Goal: Task Accomplishment & Management: Use online tool/utility

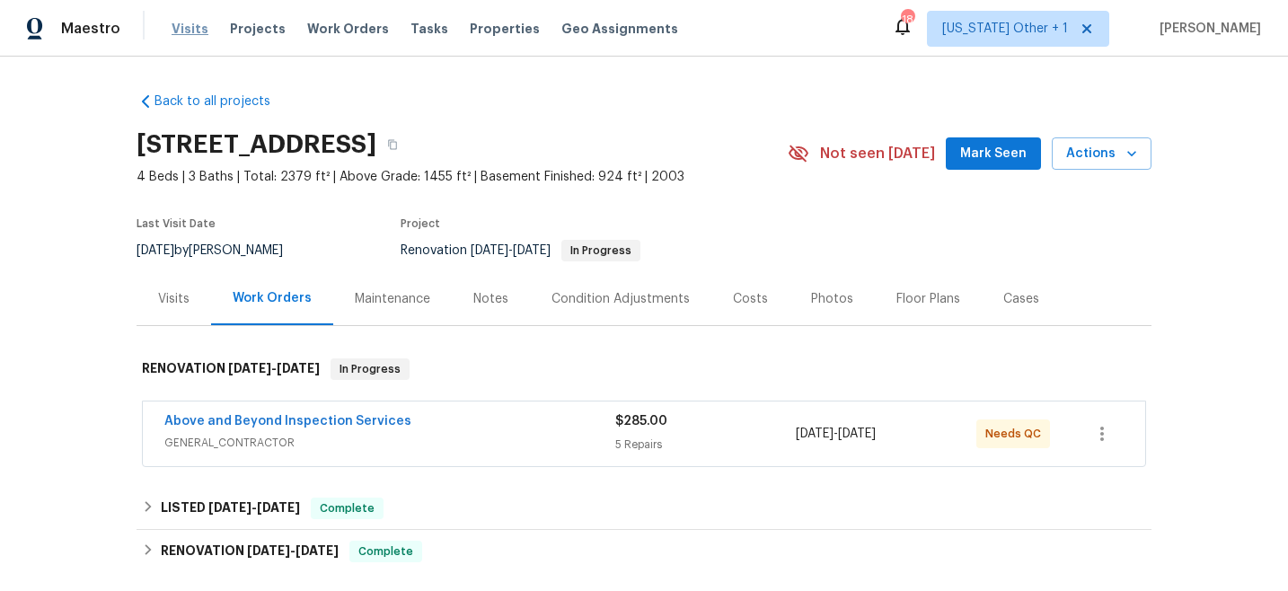
click at [177, 24] on span "Visits" at bounding box center [190, 29] width 37 height 18
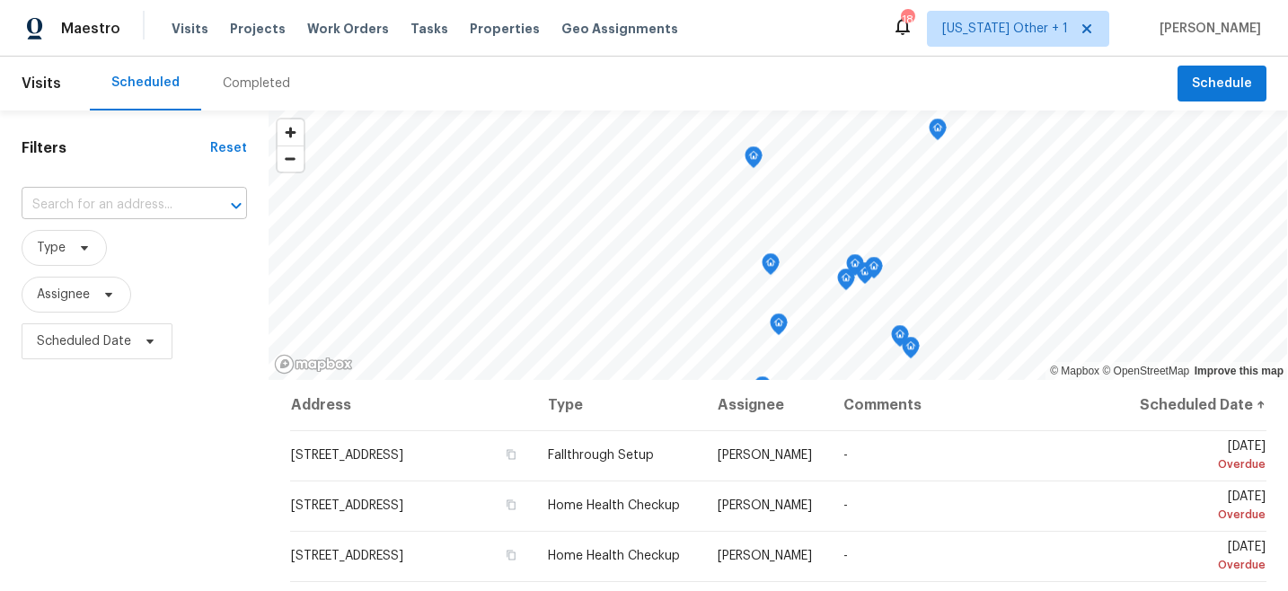
click at [160, 211] on input "text" at bounding box center [109, 205] width 175 height 28
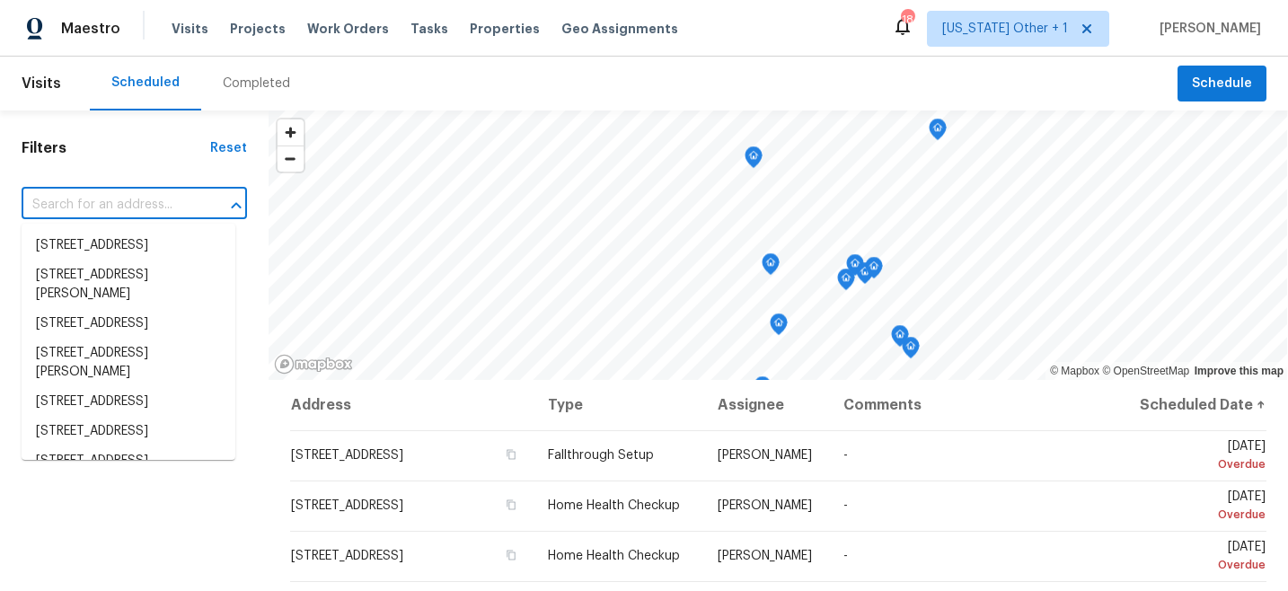
paste input "[STREET_ADDRESS]"
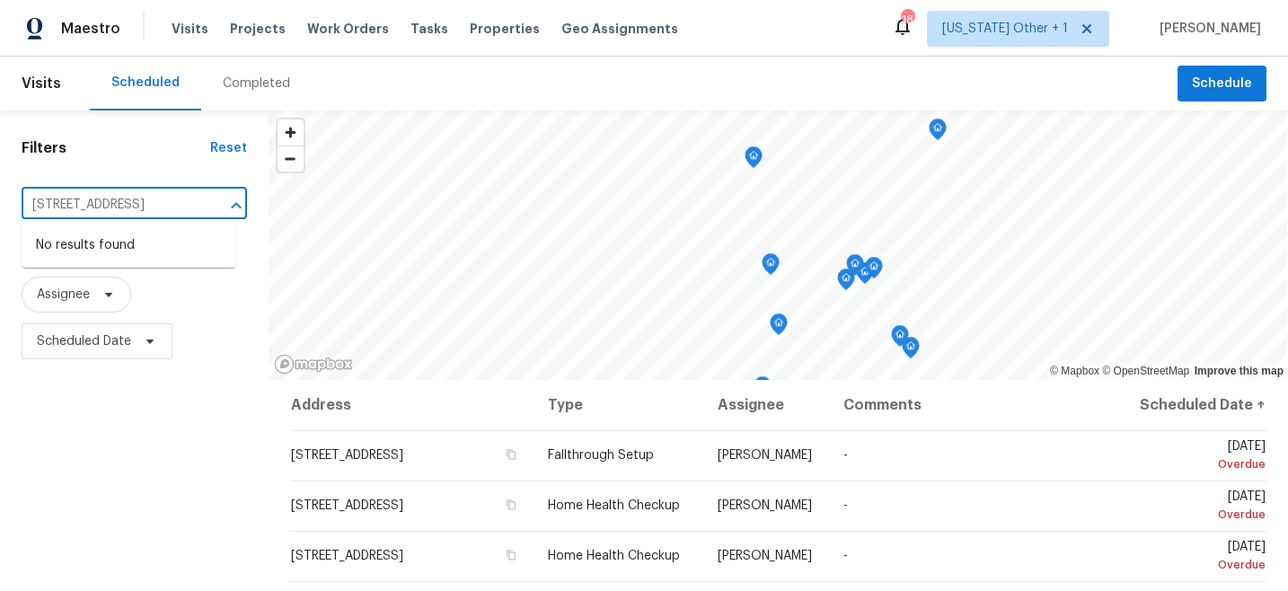
type input "[STREET_ADDRESS]"
click at [1030, 30] on span "[US_STATE] Other + 1" at bounding box center [1005, 29] width 126 height 18
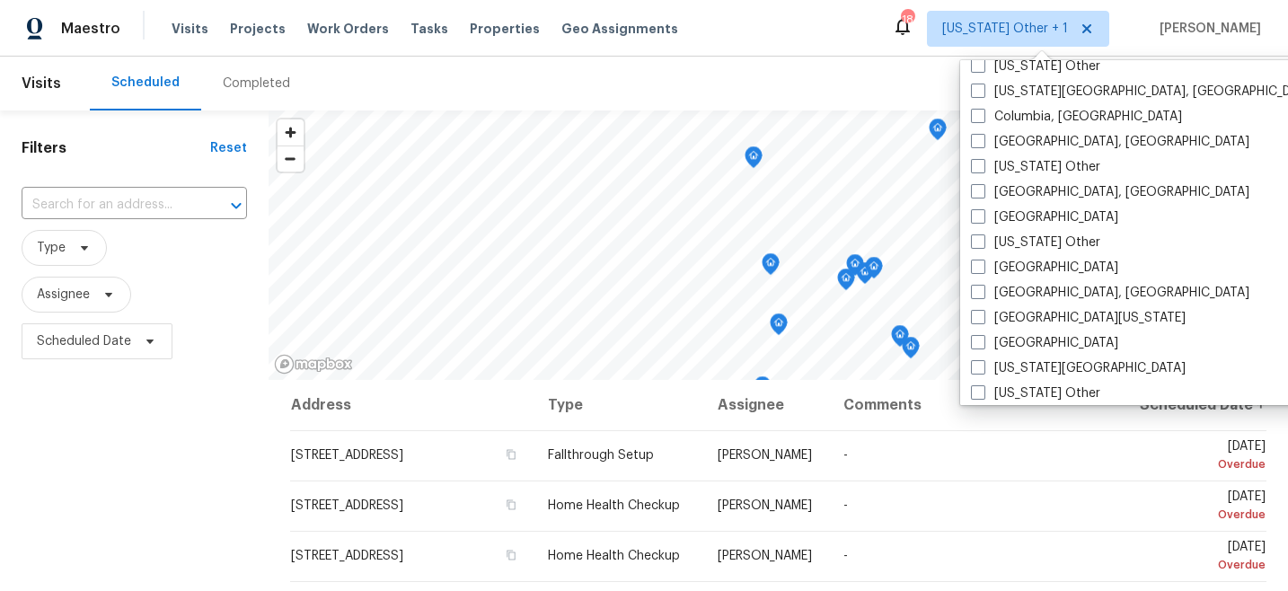
scroll to position [543, 0]
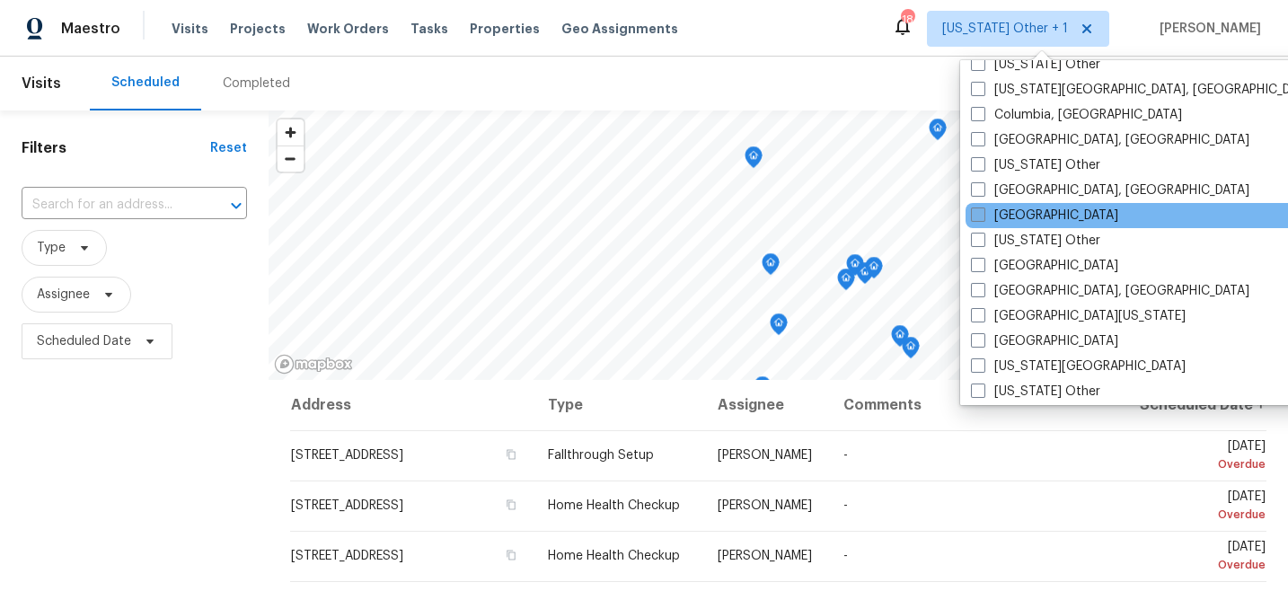
click at [1006, 222] on label "[GEOGRAPHIC_DATA]" at bounding box center [1044, 216] width 147 height 18
click at [983, 218] on input "[GEOGRAPHIC_DATA]" at bounding box center [977, 213] width 12 height 12
checkbox input "true"
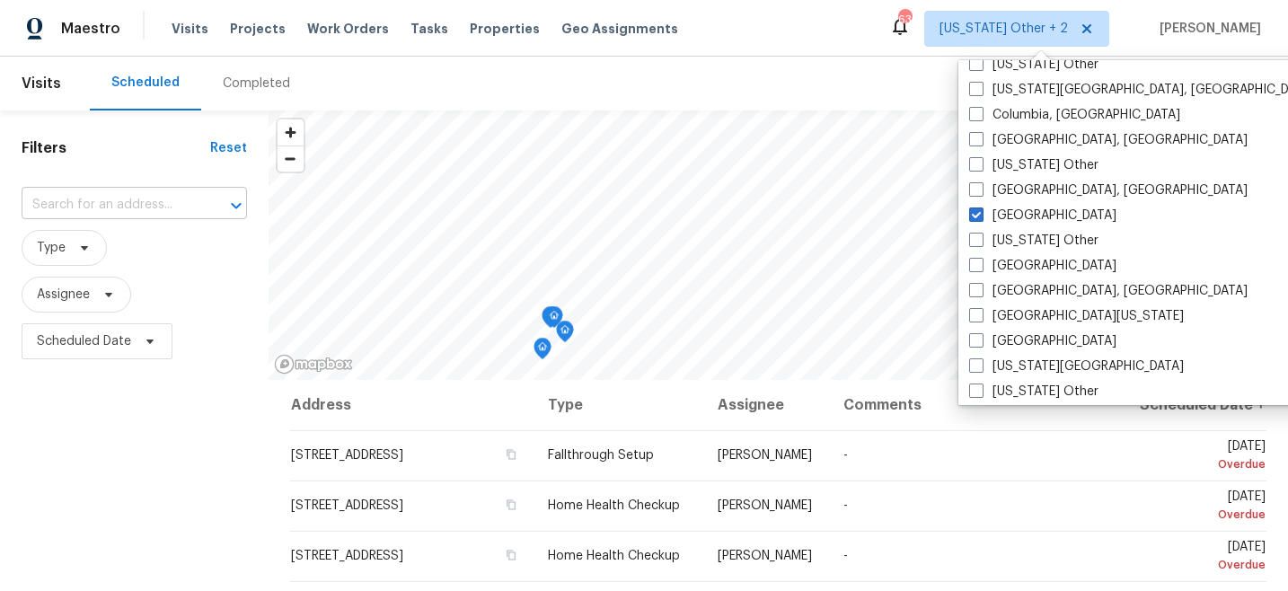
click at [84, 202] on input "text" at bounding box center [109, 205] width 175 height 28
paste input "[STREET_ADDRESS]"
type input "[STREET_ADDRESS]"
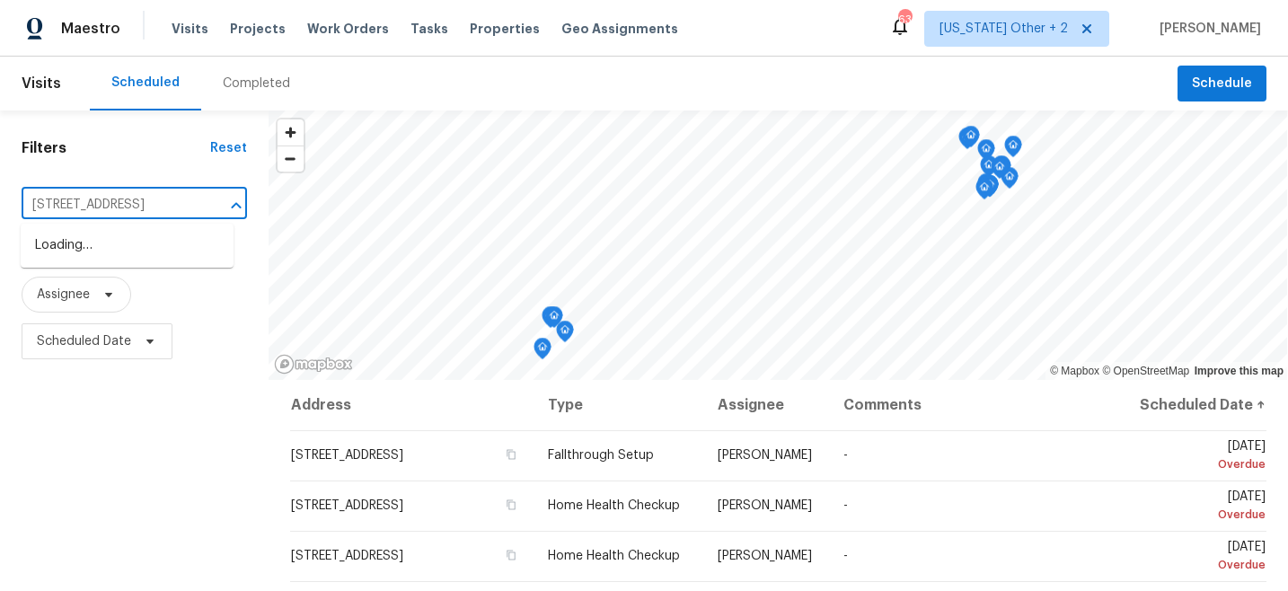
scroll to position [0, 66]
click at [116, 238] on li "[STREET_ADDRESS]" at bounding box center [127, 246] width 213 height 30
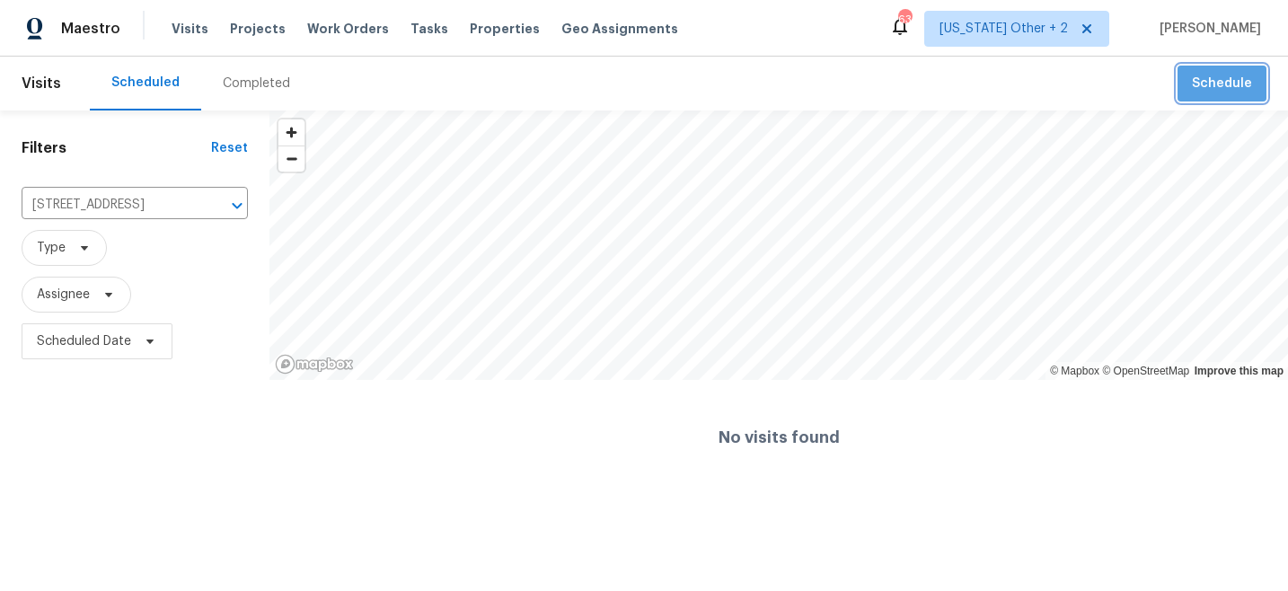
click at [1231, 75] on span "Schedule" at bounding box center [1222, 84] width 60 height 22
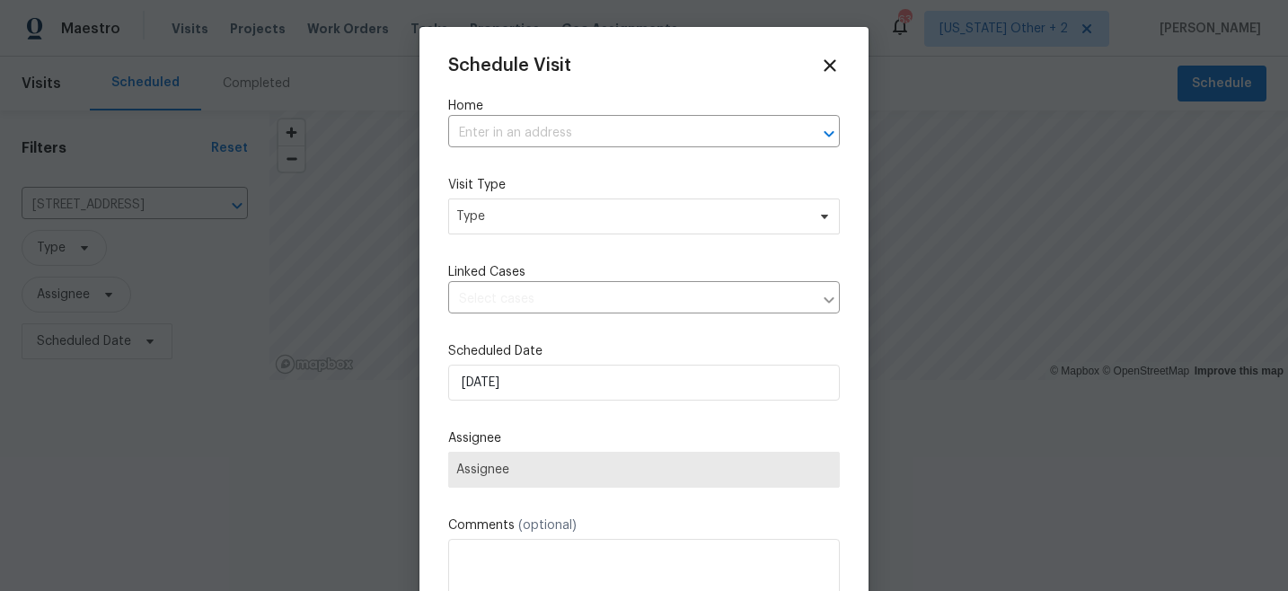
click at [679, 117] on div "Home ​" at bounding box center [644, 122] width 392 height 50
click at [660, 129] on input "text" at bounding box center [618, 133] width 341 height 28
paste input "[STREET_ADDRESS]"
type input "[STREET_ADDRESS]"
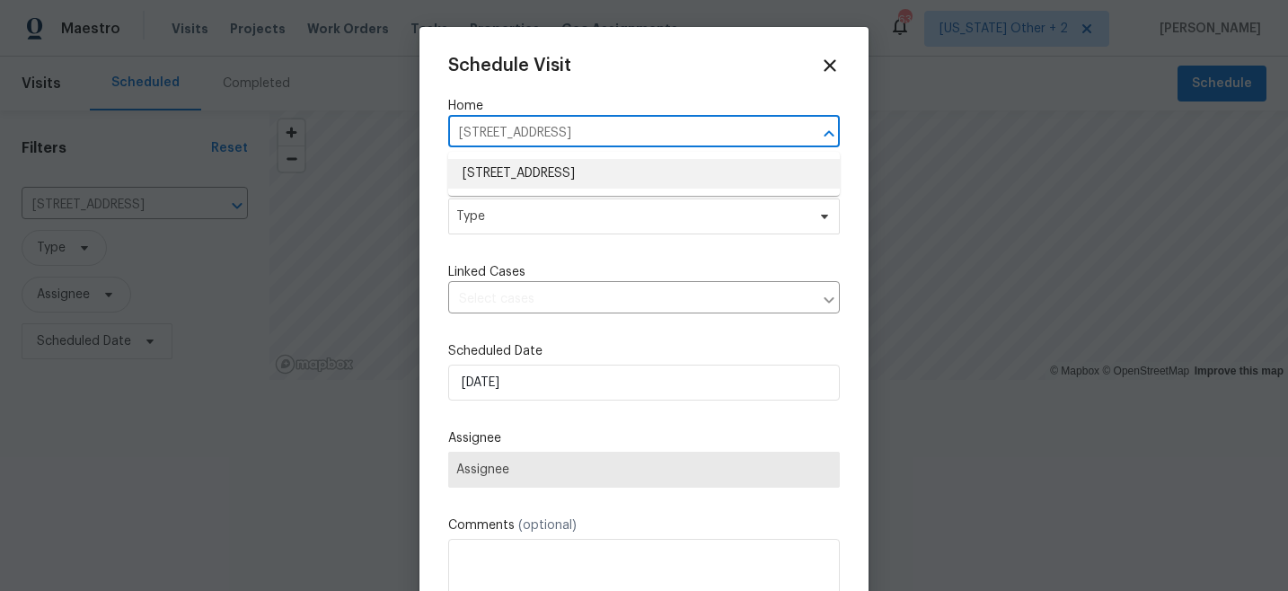
click at [605, 169] on li "[STREET_ADDRESS]" at bounding box center [644, 174] width 392 height 30
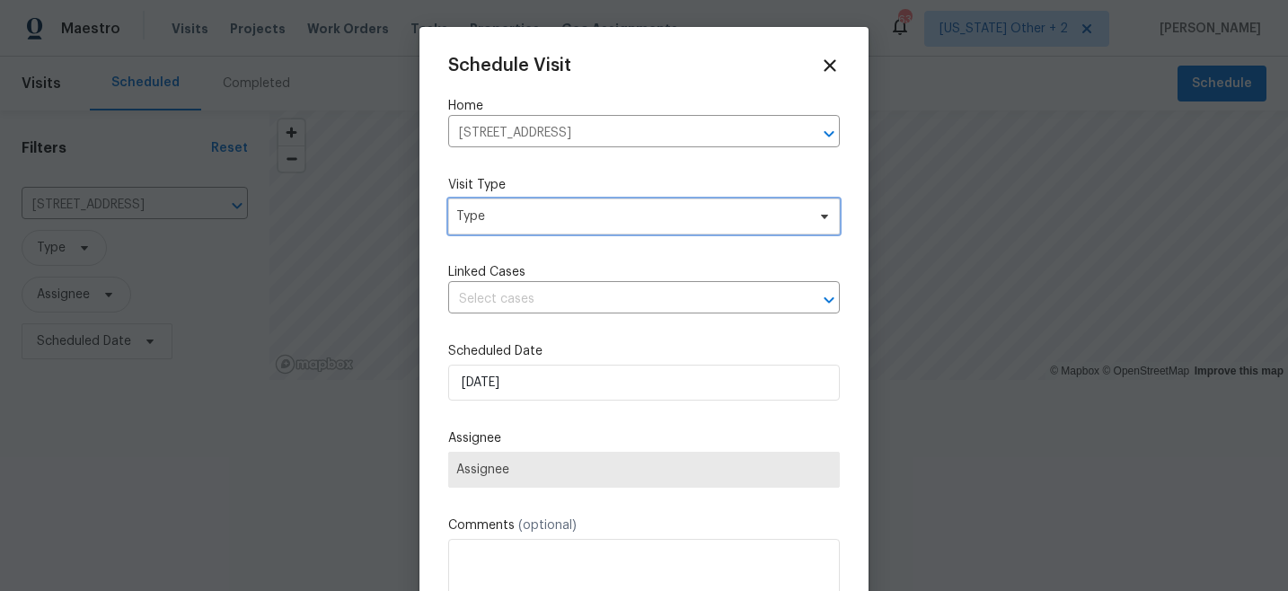
click at [541, 226] on span "Type" at bounding box center [644, 217] width 392 height 36
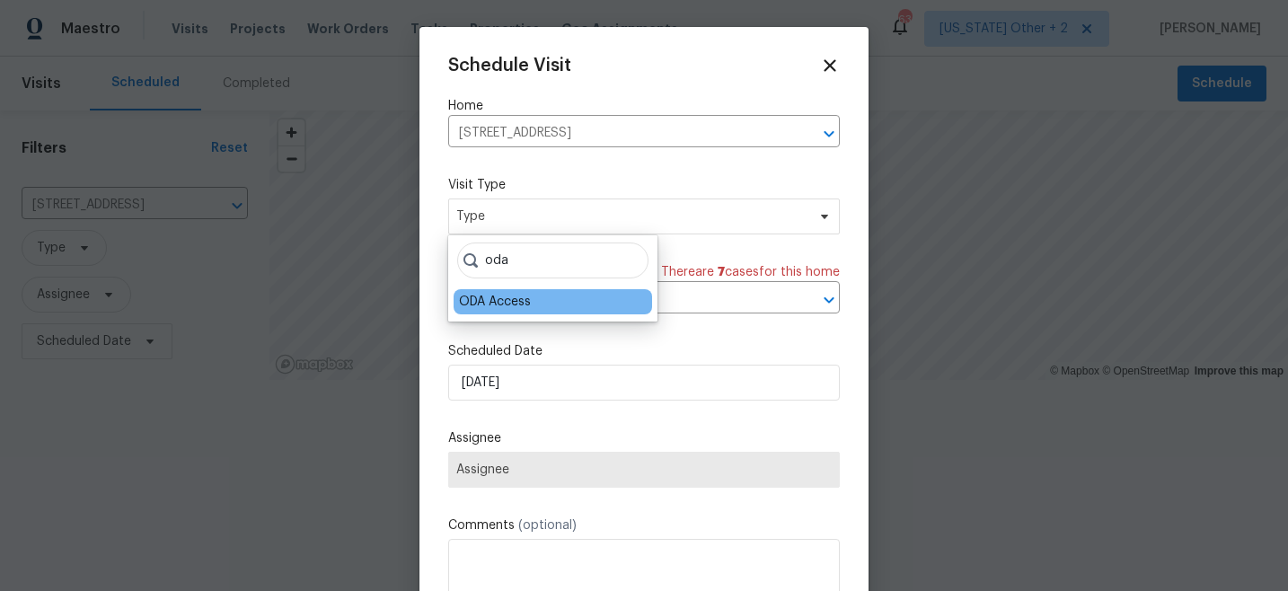
type input "oda"
click at [459, 301] on div "ODA Access" at bounding box center [495, 302] width 72 height 18
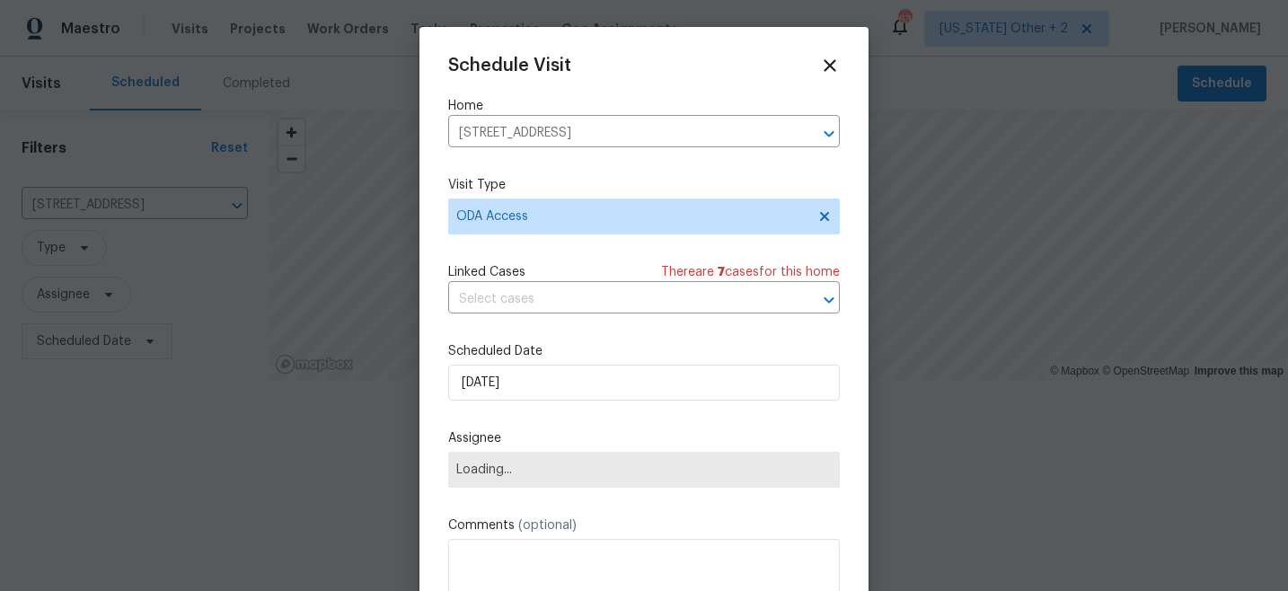
click at [471, 361] on div "Scheduled Date [DATE]" at bounding box center [644, 371] width 392 height 58
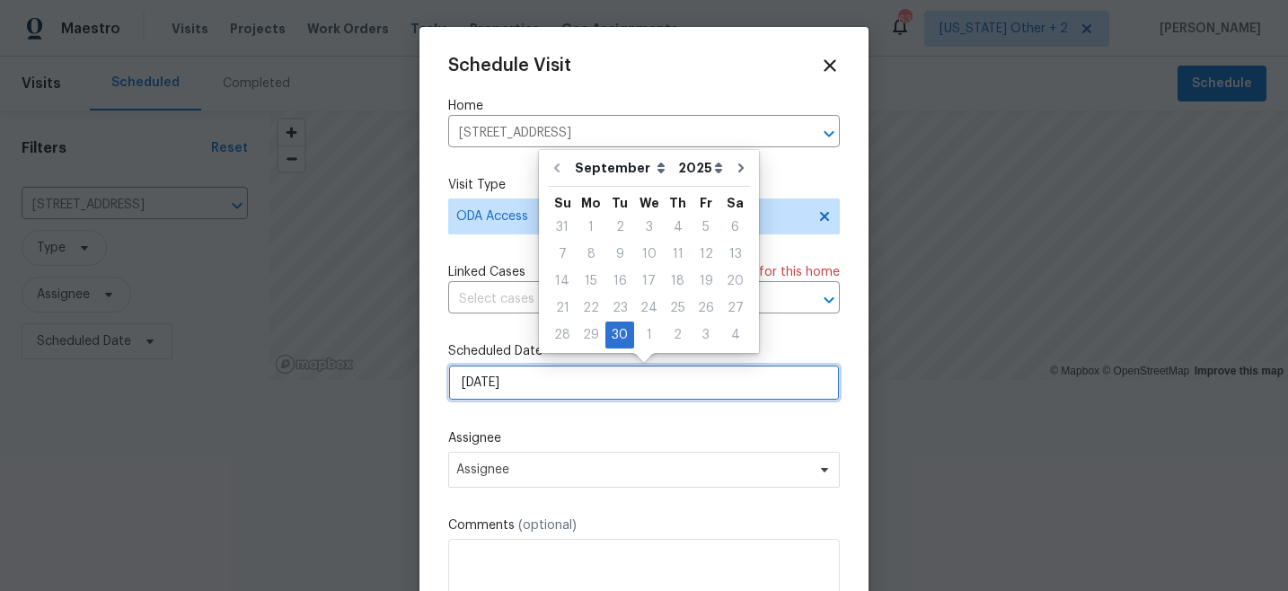
click at [471, 378] on input "[DATE]" at bounding box center [644, 383] width 392 height 36
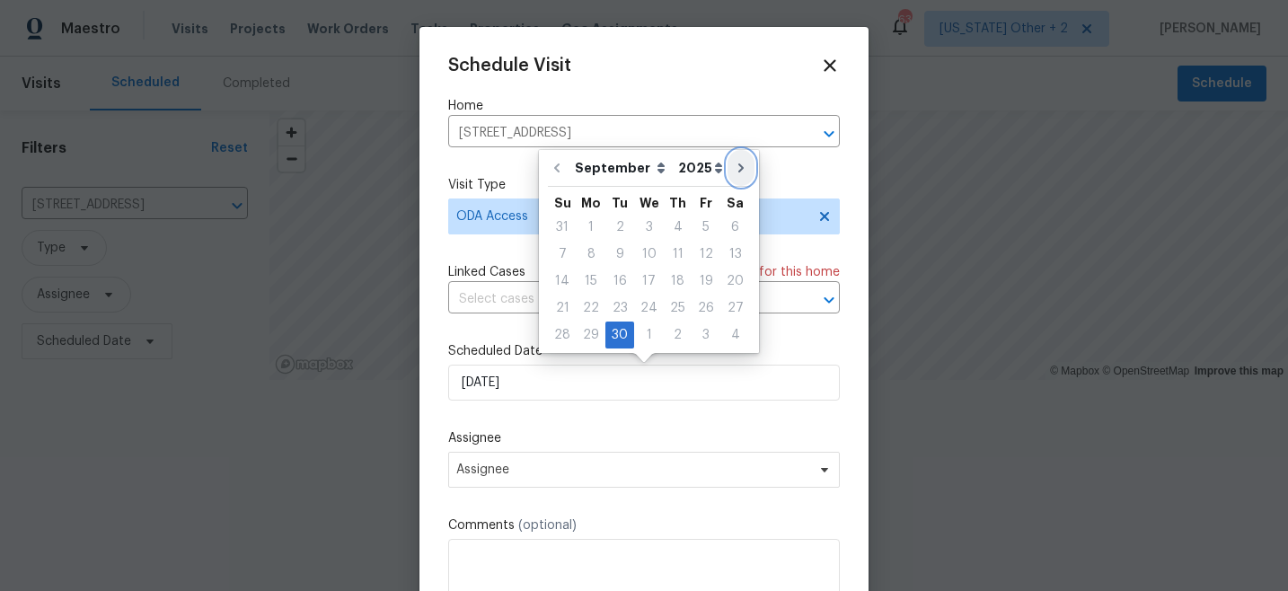
click at [737, 175] on button "Go to next month" at bounding box center [741, 168] width 27 height 36
type input "[DATE]"
select select "9"
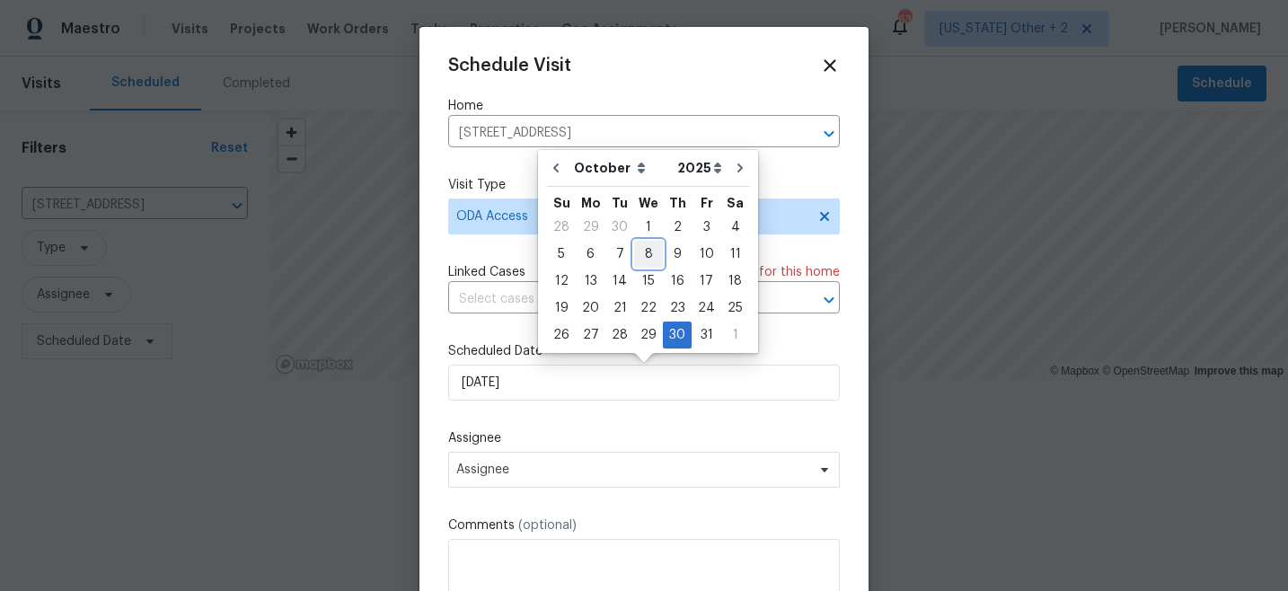
click at [645, 256] on div "8" at bounding box center [648, 254] width 29 height 25
type input "[DATE]"
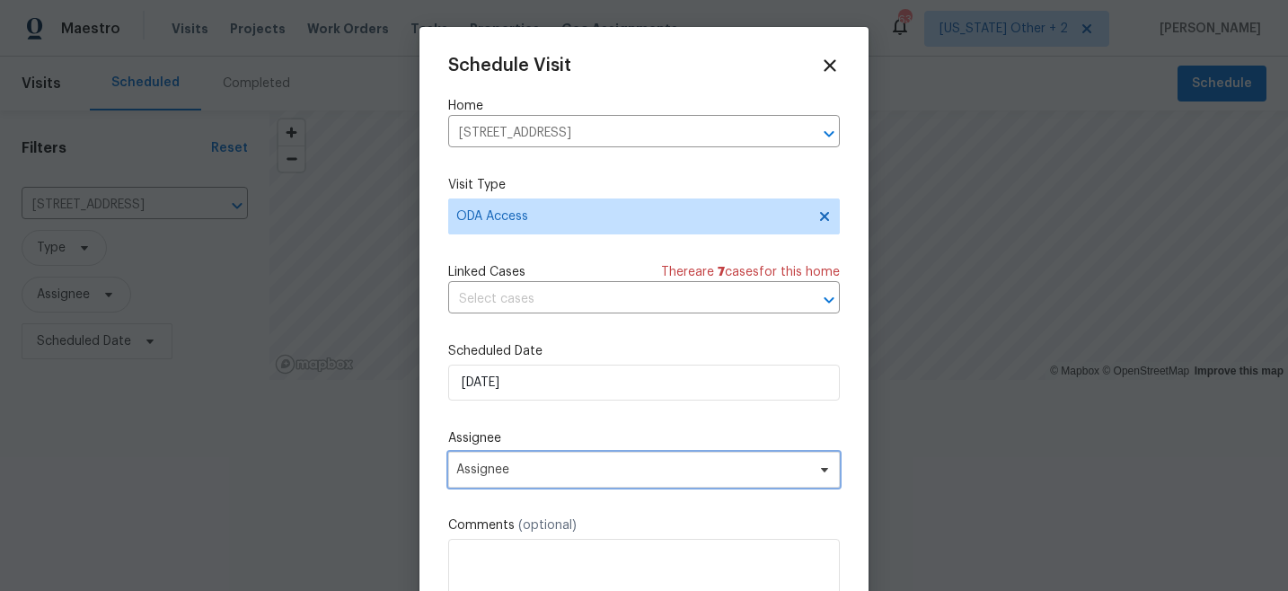
click at [518, 472] on span "Assignee" at bounding box center [632, 470] width 352 height 14
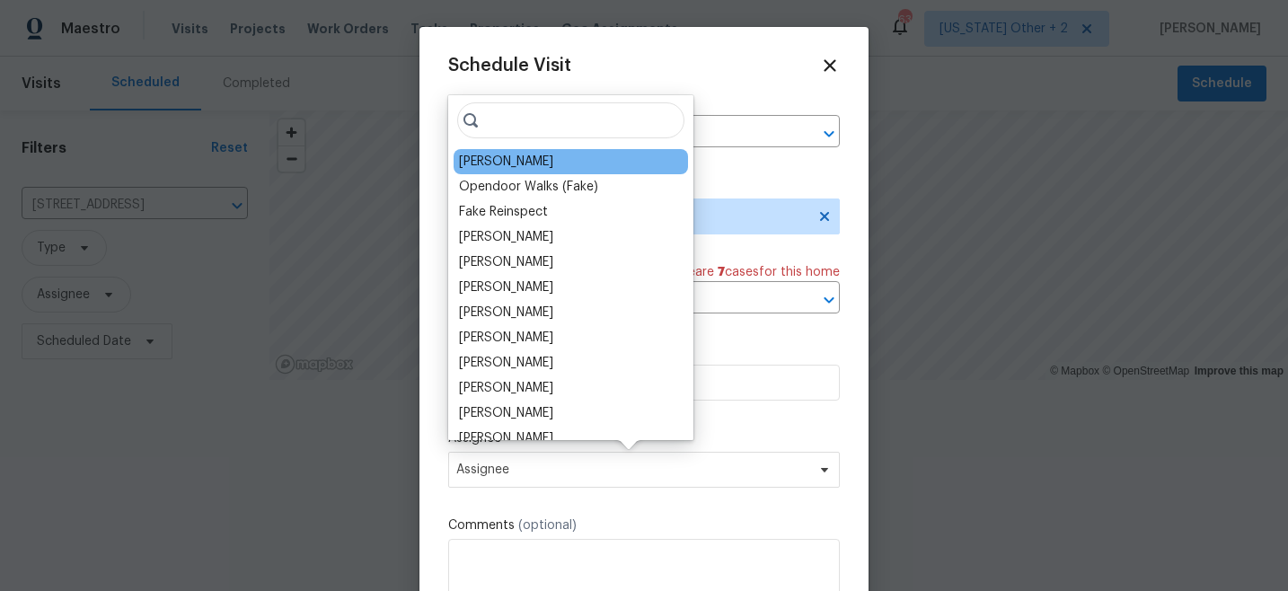
click at [538, 169] on div "[PERSON_NAME]" at bounding box center [571, 161] width 234 height 25
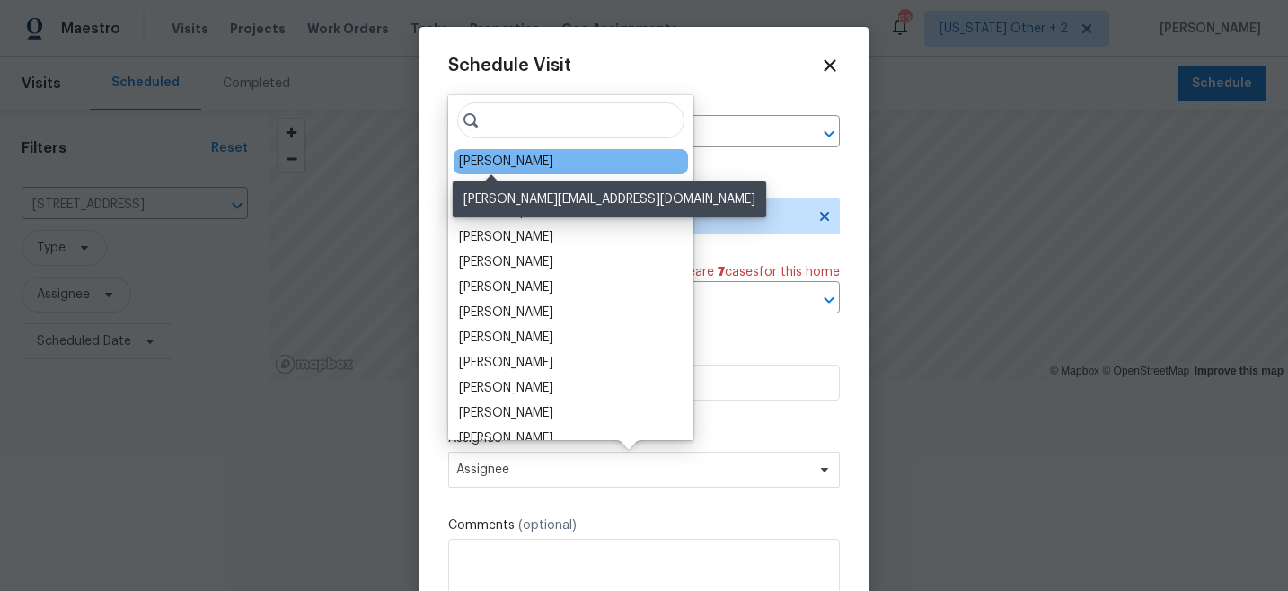
click at [494, 161] on div "[PERSON_NAME]" at bounding box center [506, 162] width 94 height 18
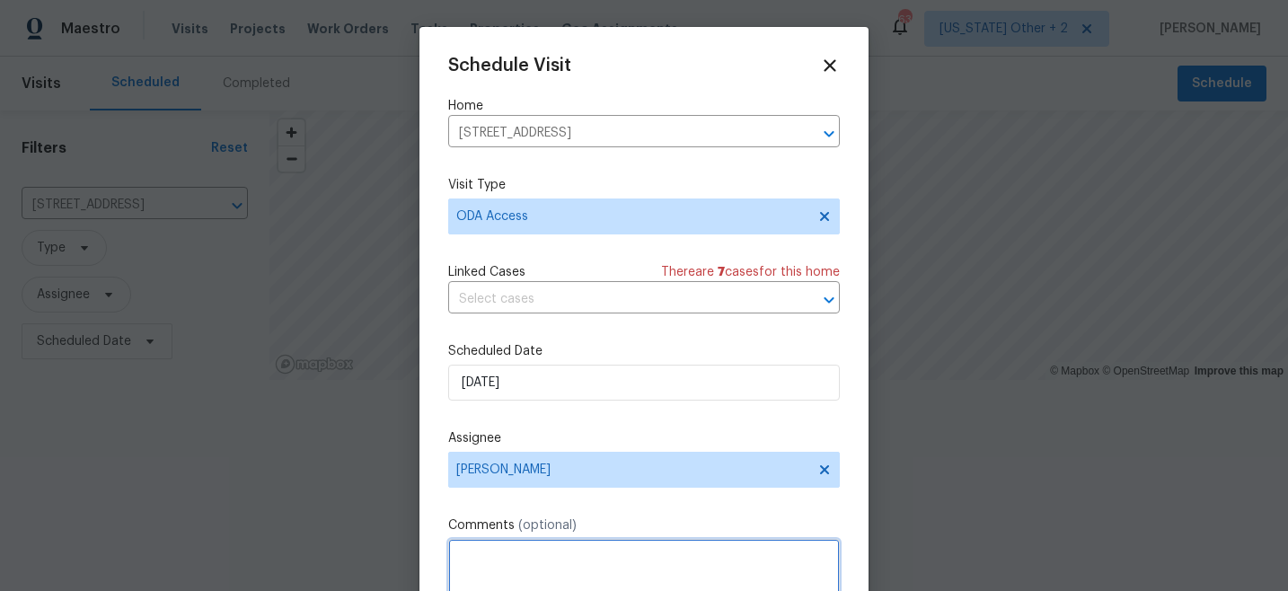
click at [555, 552] on textarea at bounding box center [644, 575] width 392 height 72
paste textarea "Hi! Can you please: *Ensure a lockbox is installed with keys inside so the REIT…"
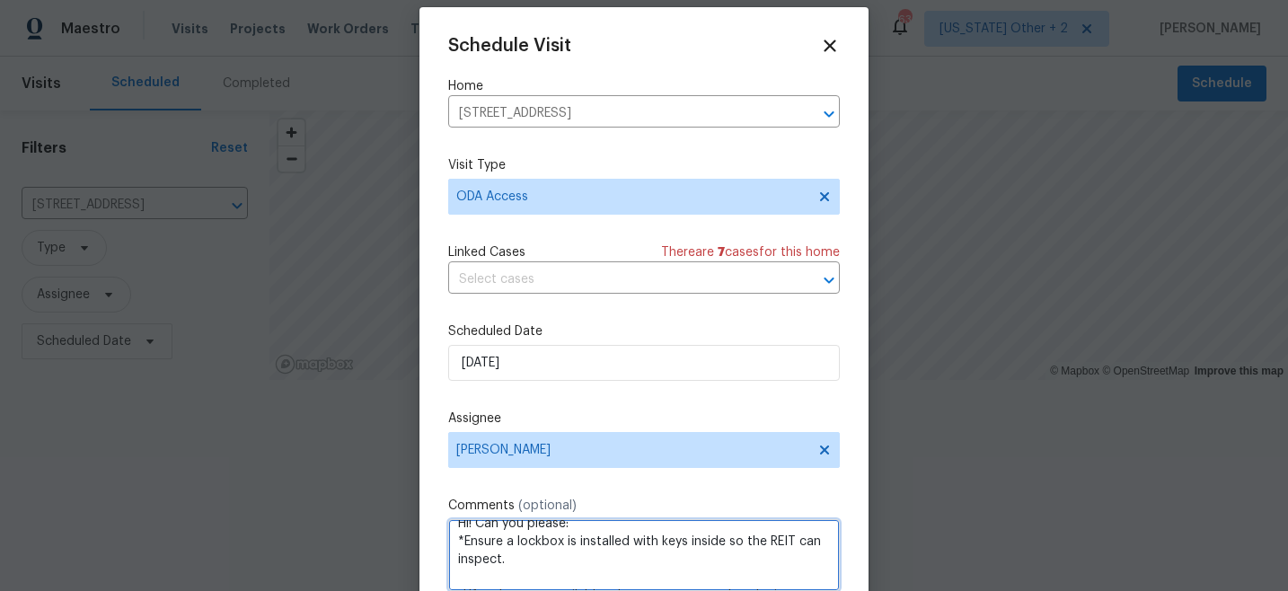
click at [591, 528] on textarea "Hi! Can you please: *Ensure a lockbox is installed with keys inside so the REIT…" at bounding box center [644, 555] width 392 height 72
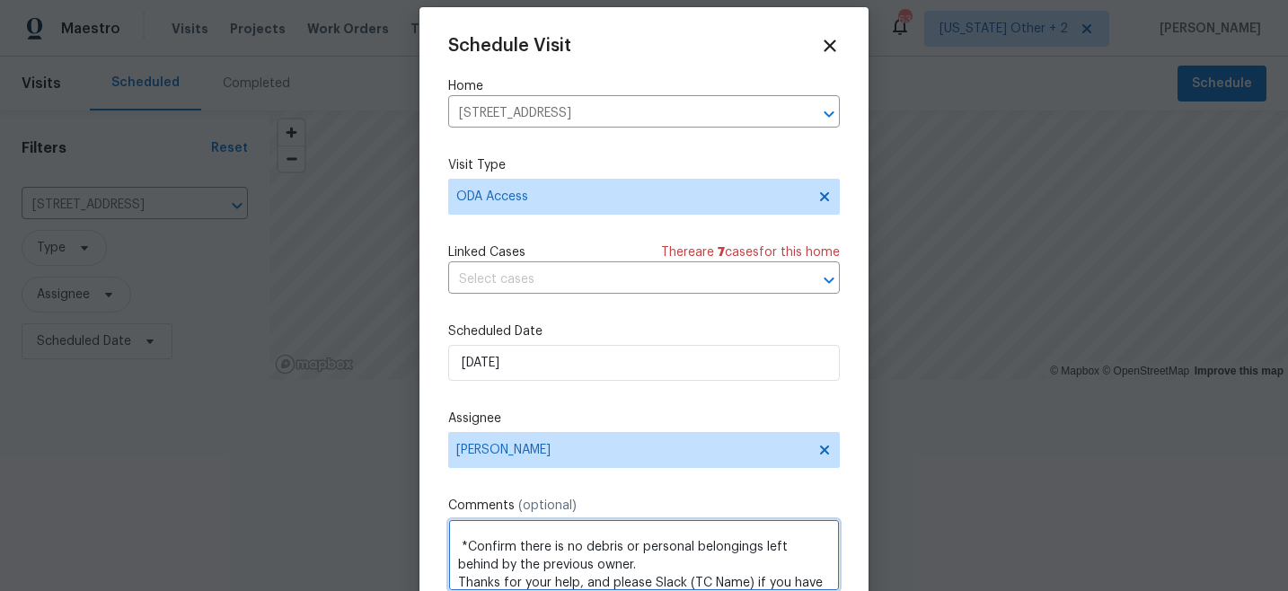
click at [613, 568] on textarea "Hi! Can you please: *Ensure a lockbox is installed with keys inside so the REIT…" at bounding box center [644, 555] width 392 height 72
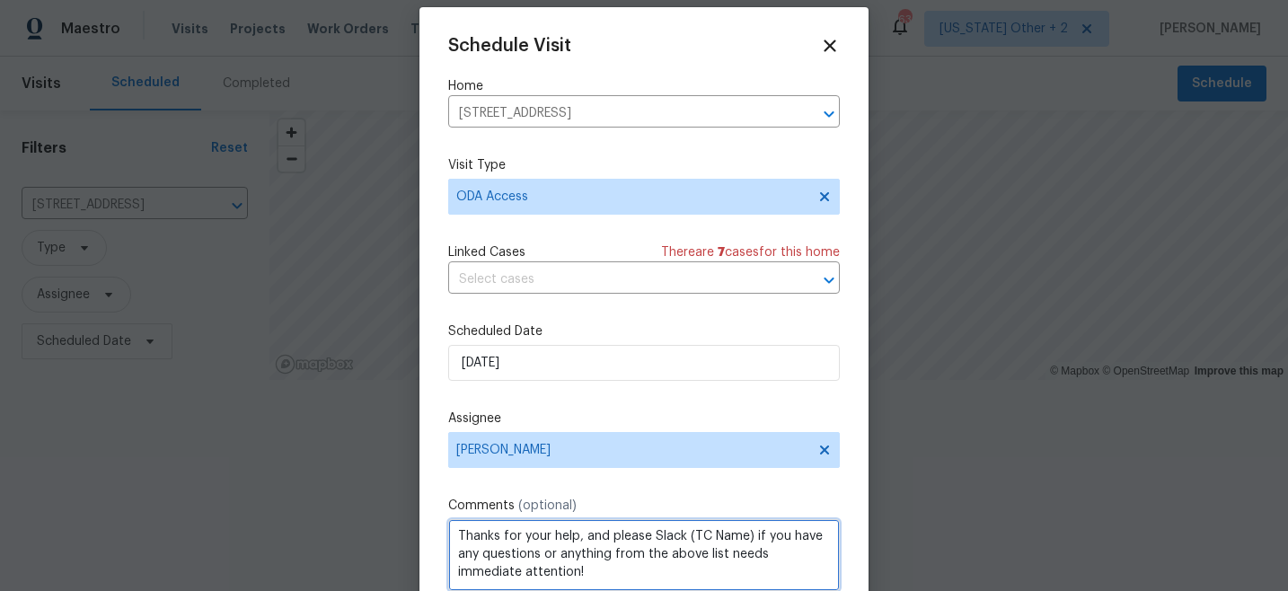
scroll to position [243, 0]
drag, startPoint x: 749, startPoint y: 534, endPoint x: 686, endPoint y: 534, distance: 62.9
click at [686, 534] on textarea "Hi! Can you please: *Ensure a lockbox is installed with keys inside so the REIT…" at bounding box center [644, 555] width 392 height 72
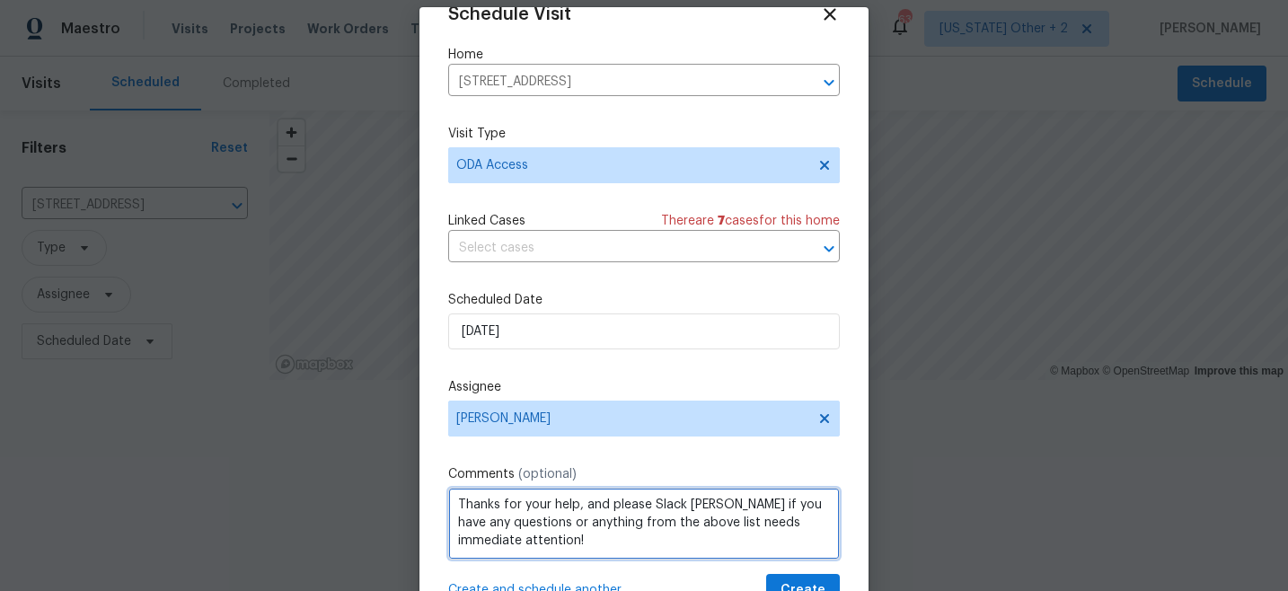
type textarea "Hi! Can you please: *Ensure a lockbox is installed with keys inside so the REIT…"
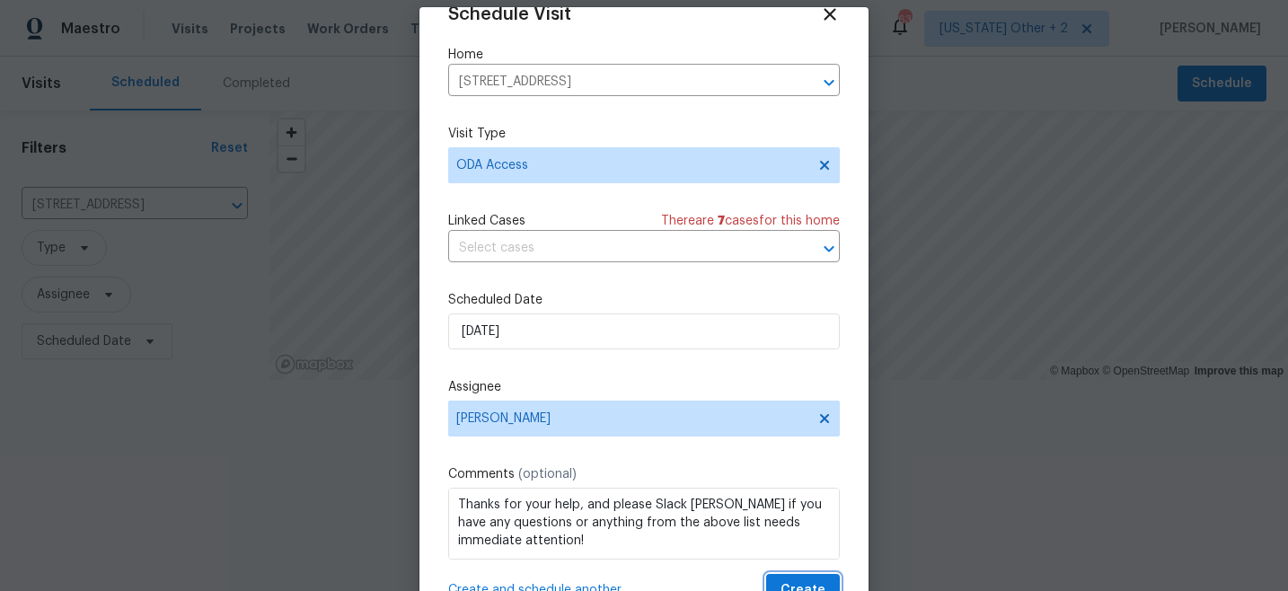
click at [795, 581] on span "Create" at bounding box center [803, 590] width 45 height 22
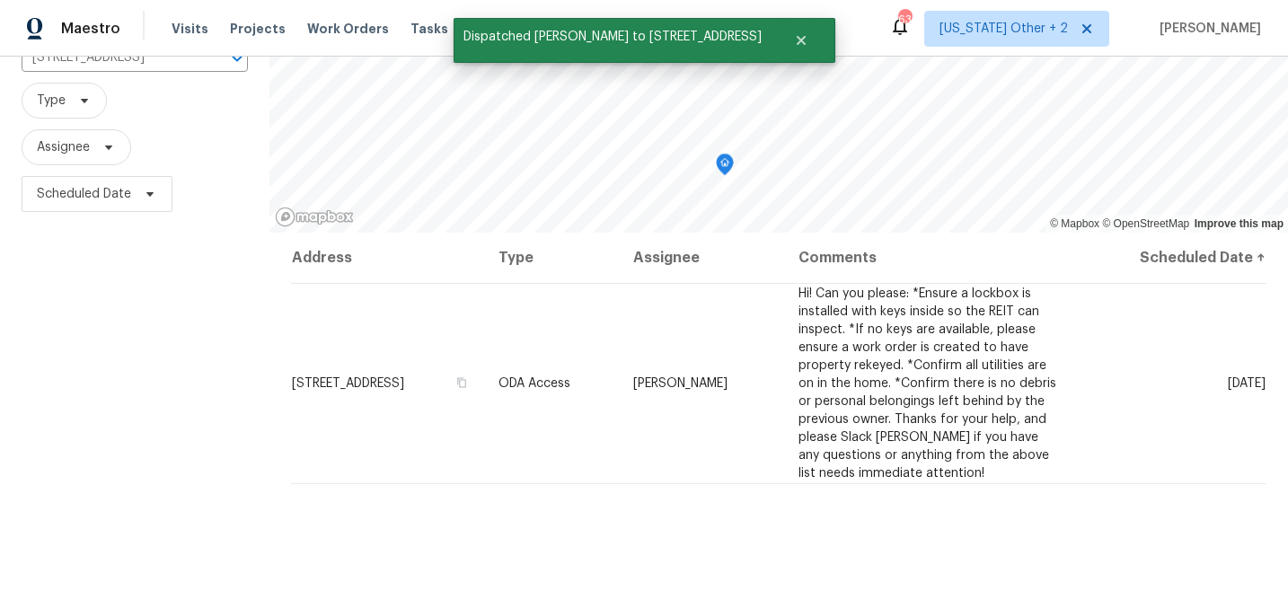
scroll to position [152, 0]
